Goal: Information Seeking & Learning: Learn about a topic

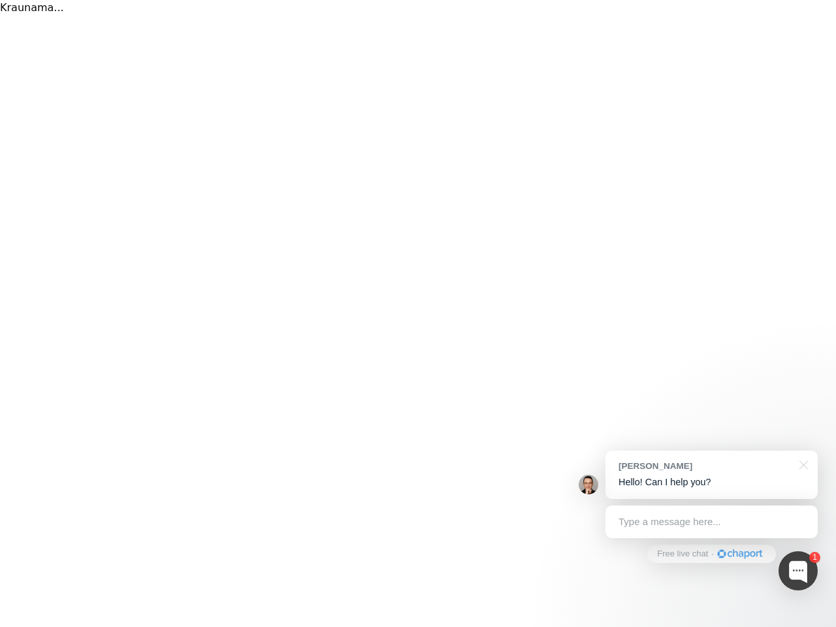
click at [418, 314] on div "Kraunama..." at bounding box center [418, 313] width 836 height 627
click at [798, 571] on div at bounding box center [798, 570] width 39 height 39
click at [712, 475] on div "[PERSON_NAME] Hello! Can I help you?" at bounding box center [712, 475] width 212 height 48
click at [802, 464] on div at bounding box center [695, 334] width 245 height 436
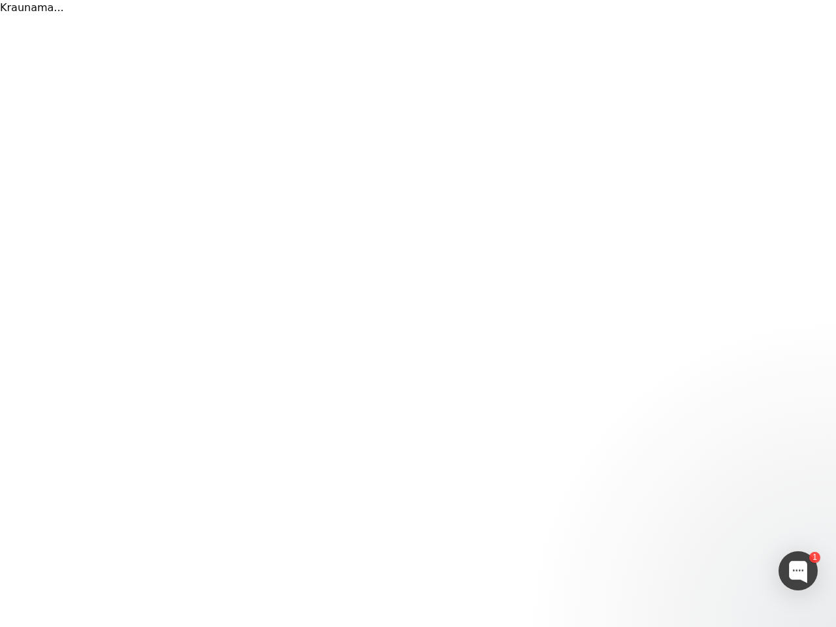
click at [712, 522] on div at bounding box center [695, 421] width 245 height 261
